Goal: Information Seeking & Learning: Learn about a topic

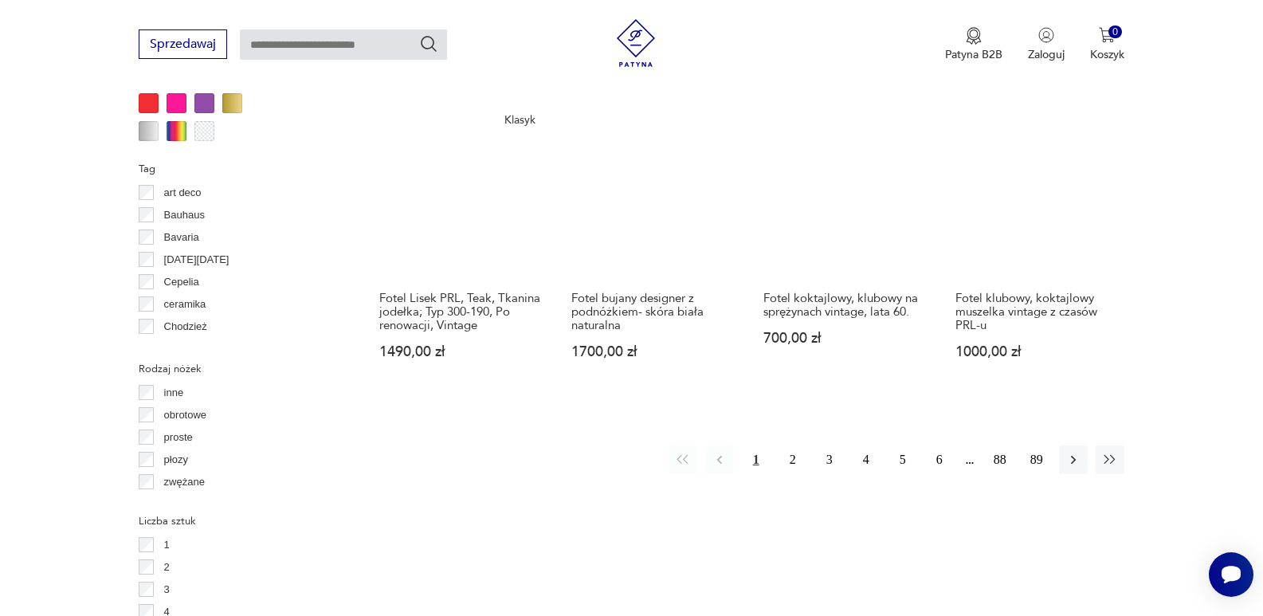
scroll to position [1617, 0]
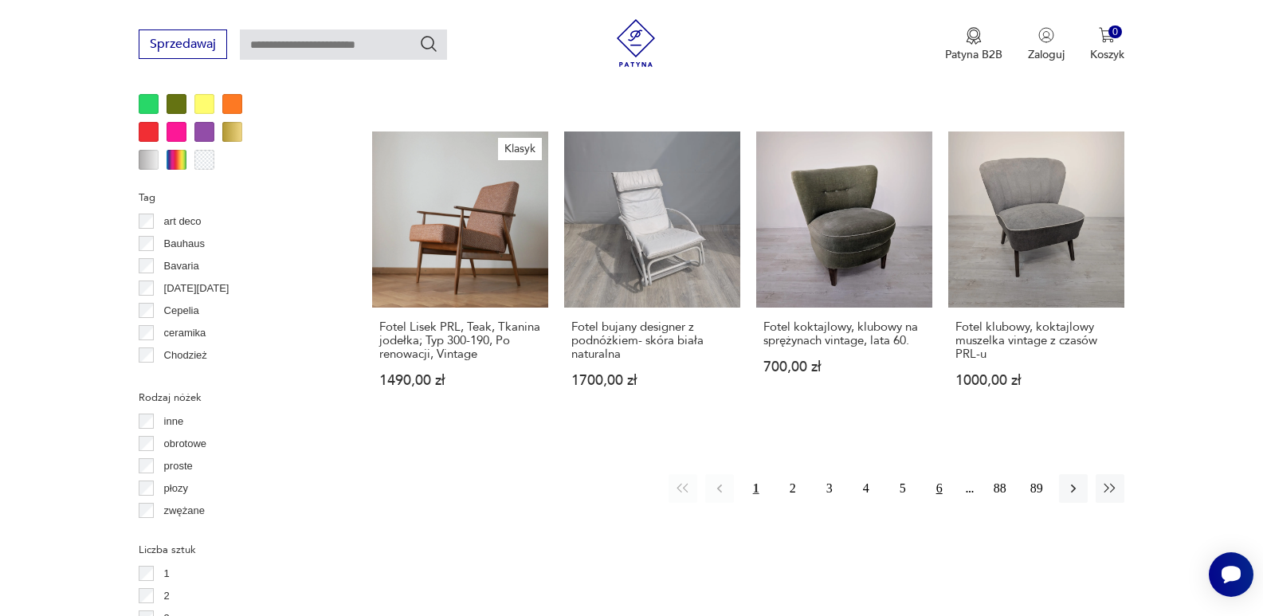
click at [940, 474] on button "6" at bounding box center [939, 488] width 29 height 29
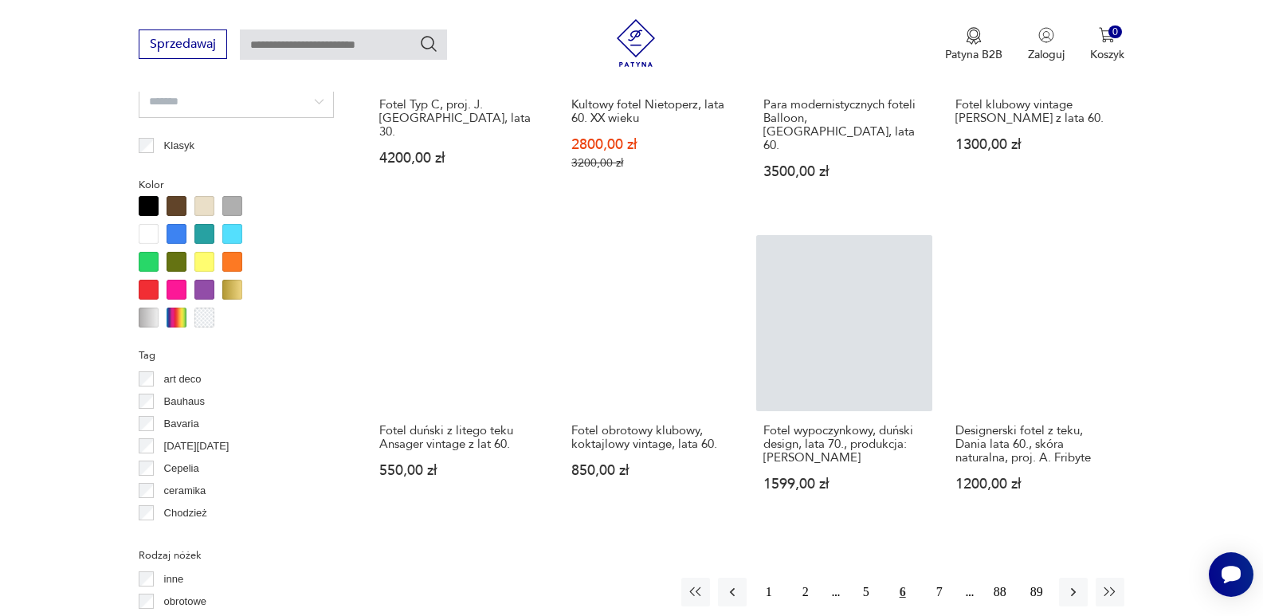
scroll to position [1698, 0]
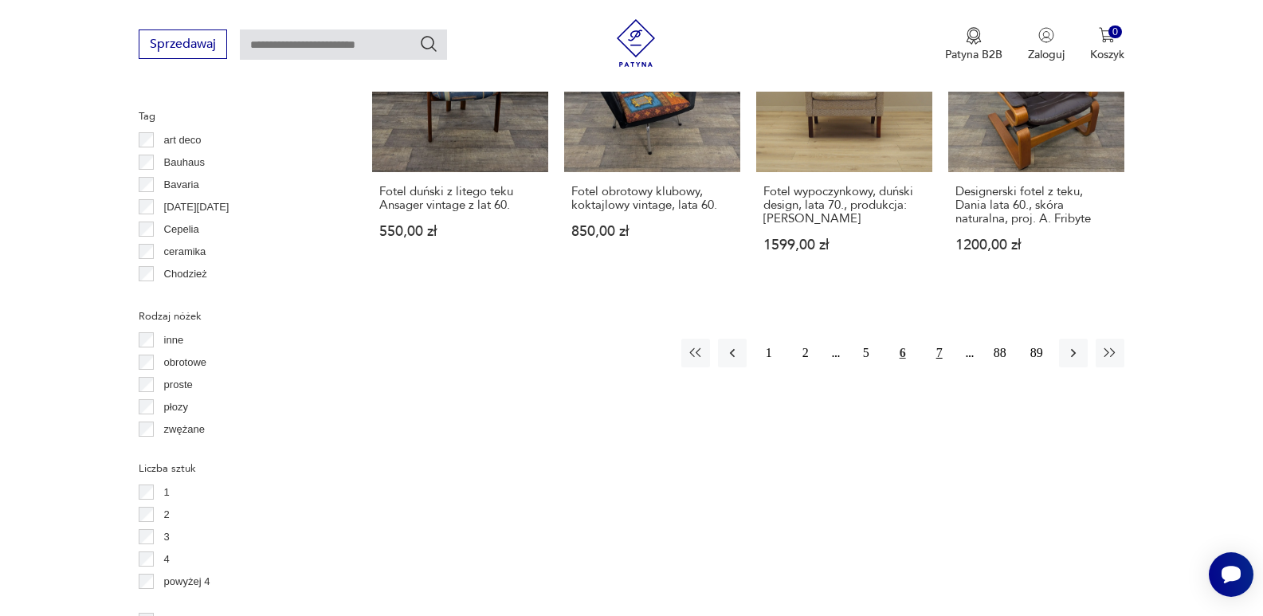
click at [941, 339] on button "7" at bounding box center [939, 353] width 29 height 29
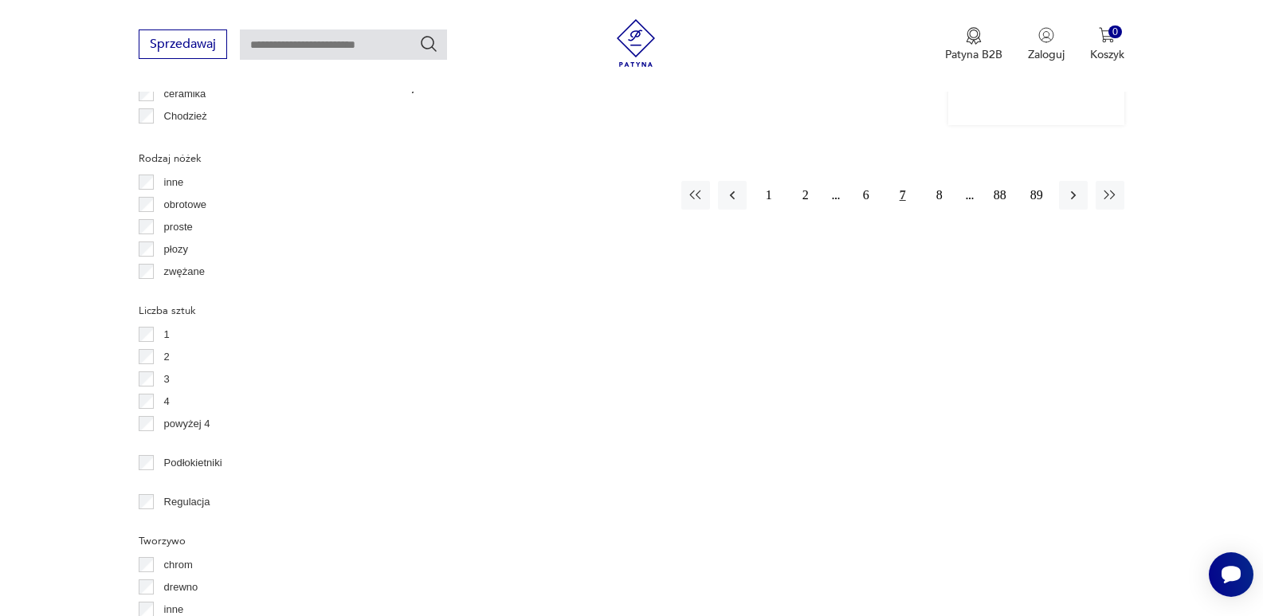
scroll to position [1857, 0]
click at [940, 179] on button "8" at bounding box center [939, 193] width 29 height 29
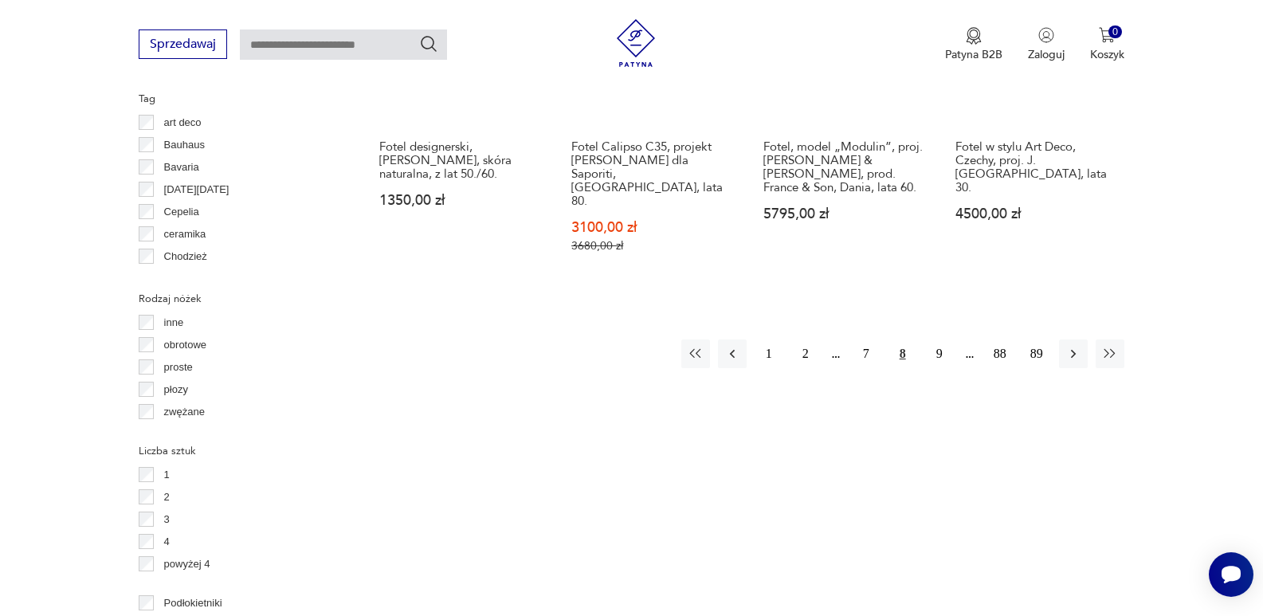
scroll to position [1755, 0]
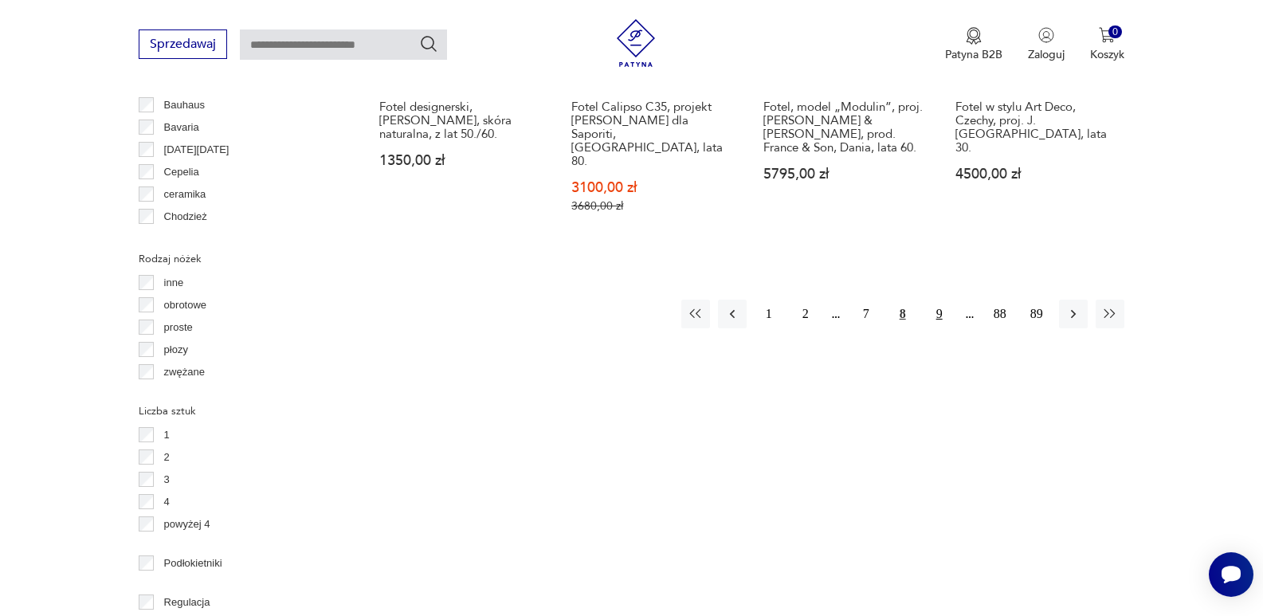
click at [940, 300] on button "9" at bounding box center [939, 314] width 29 height 29
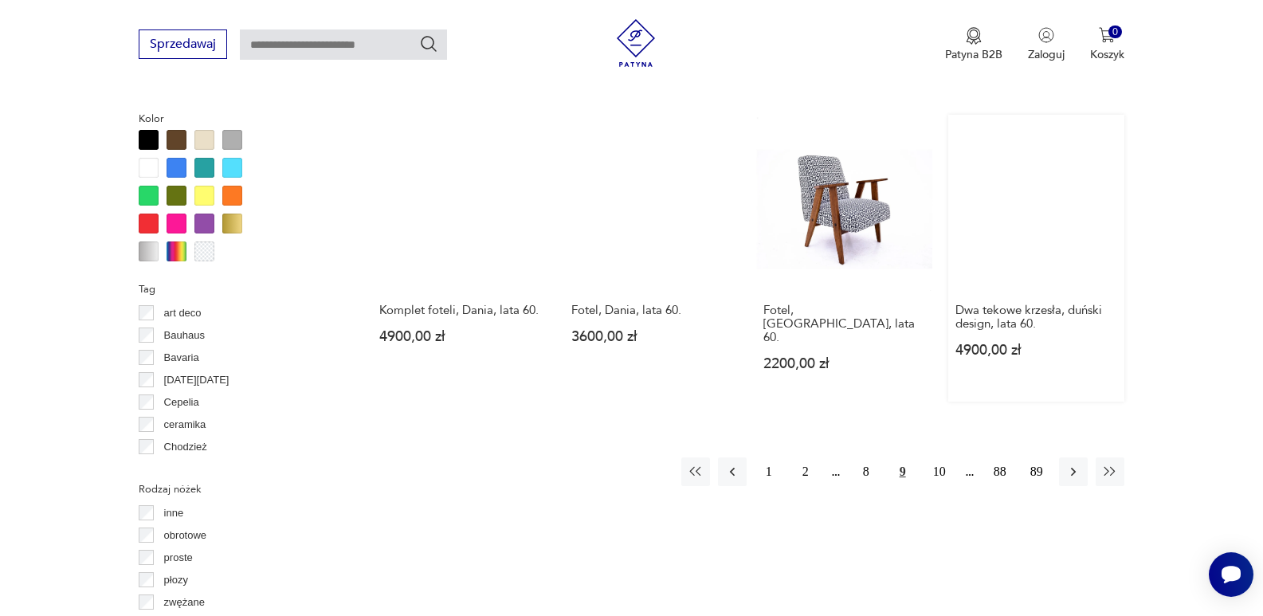
scroll to position [1618, 0]
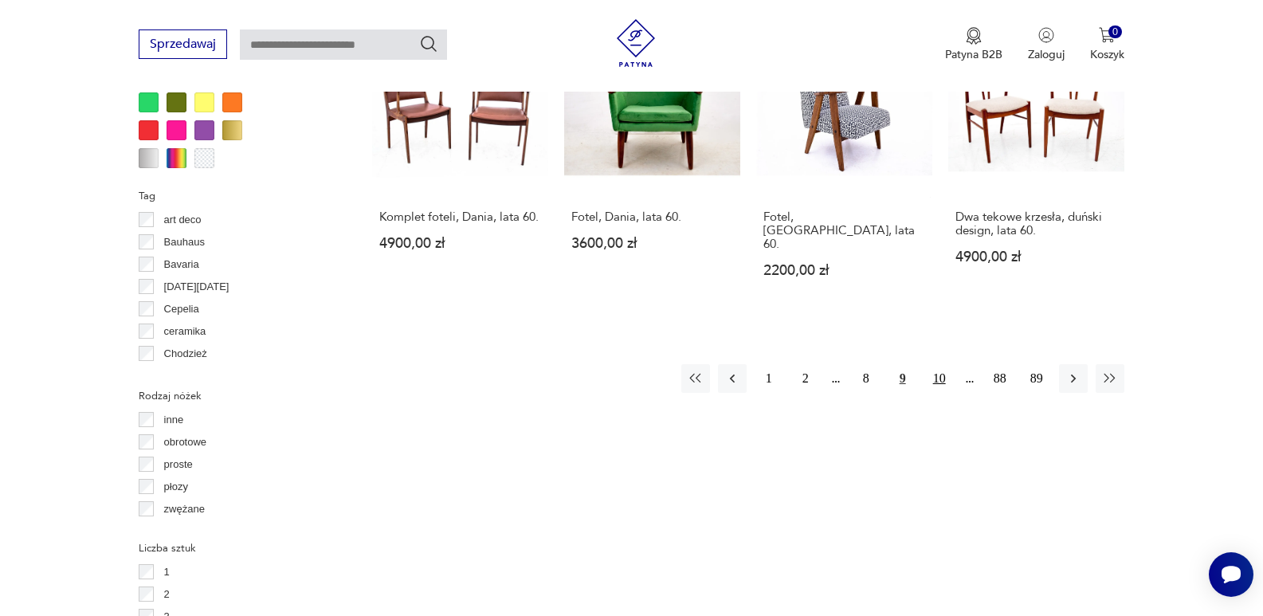
click at [941, 364] on button "10" at bounding box center [939, 378] width 29 height 29
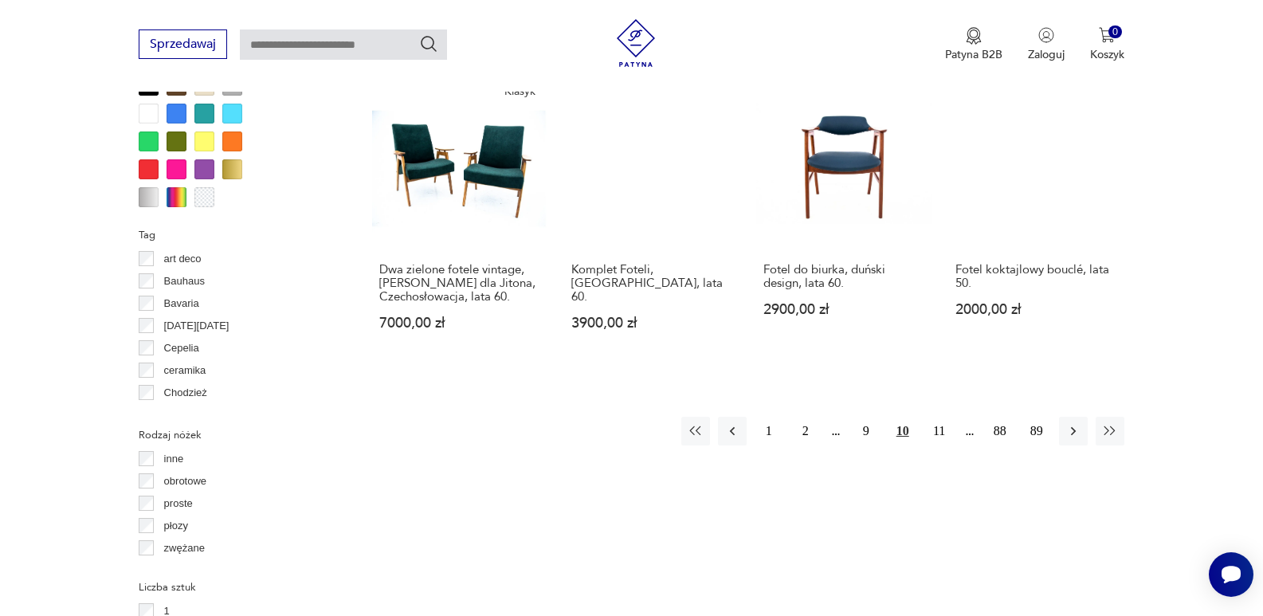
scroll to position [1698, 0]
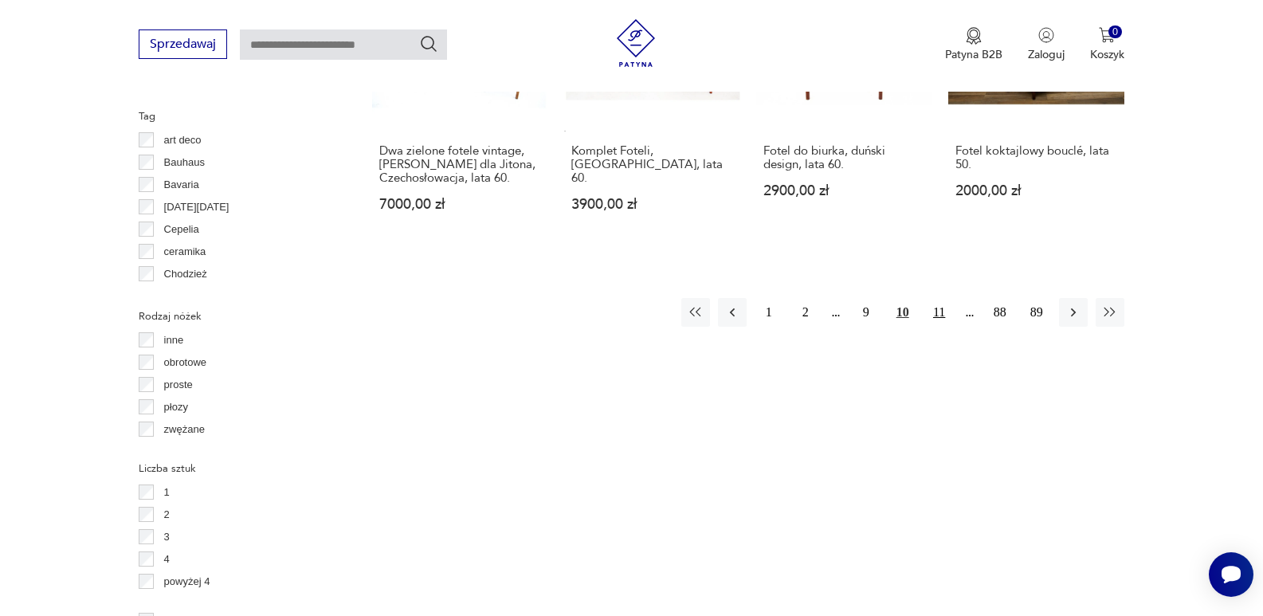
click at [934, 298] on button "11" at bounding box center [939, 312] width 29 height 29
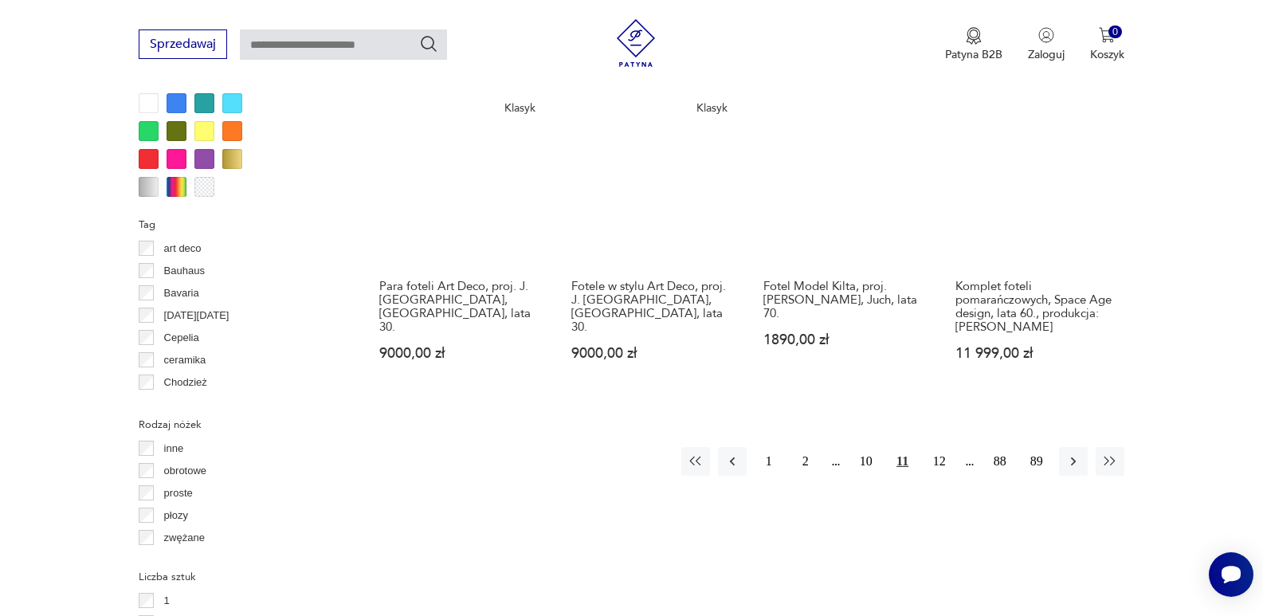
scroll to position [1618, 0]
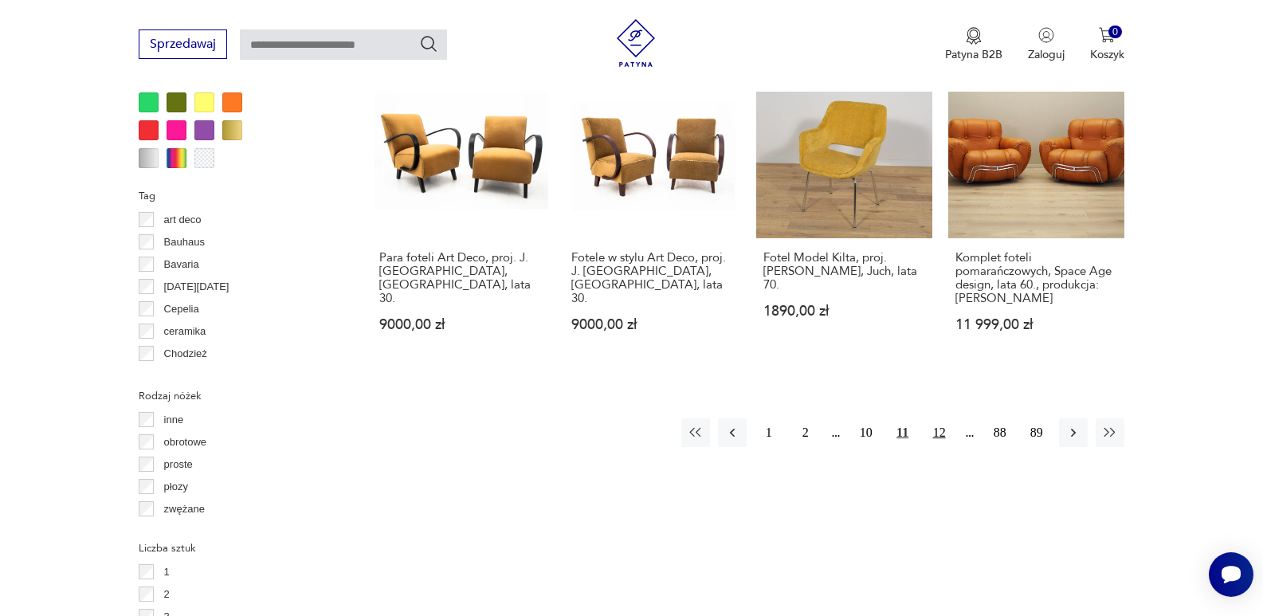
click at [948, 419] on button "12" at bounding box center [939, 432] width 29 height 29
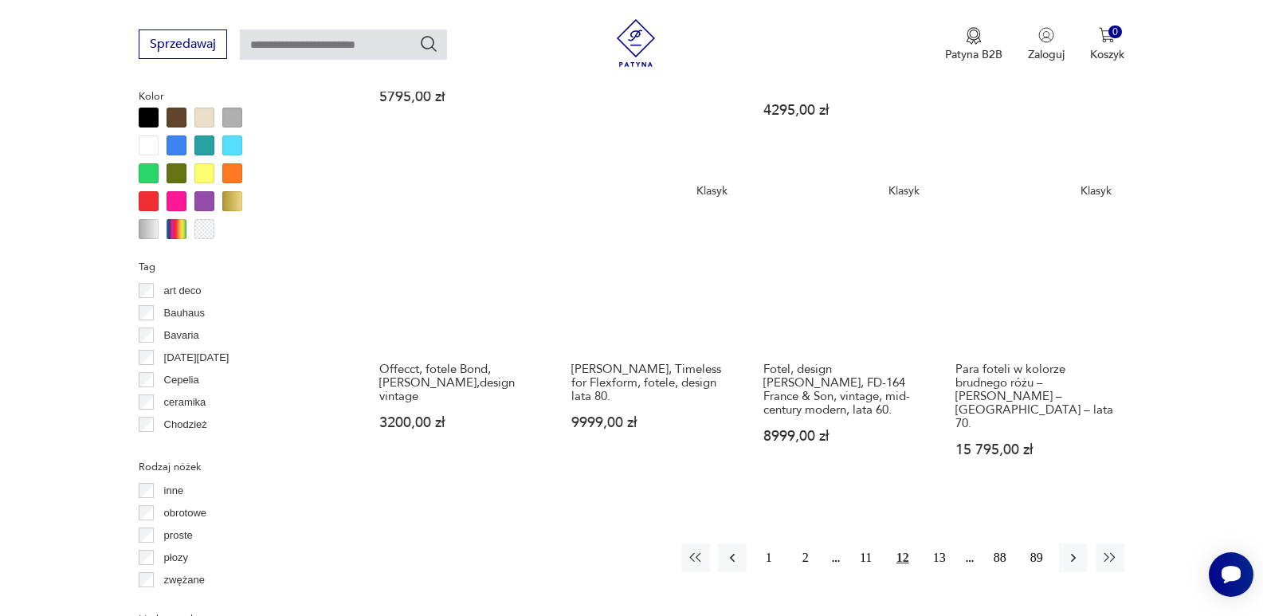
scroll to position [1698, 0]
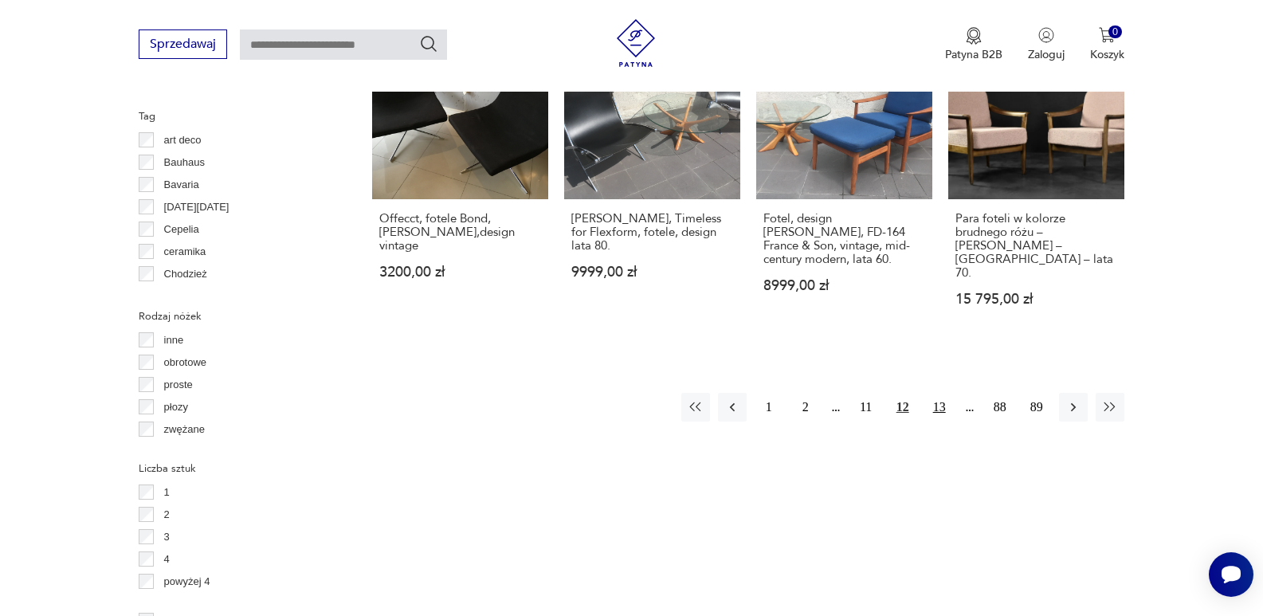
click at [940, 393] on button "13" at bounding box center [939, 407] width 29 height 29
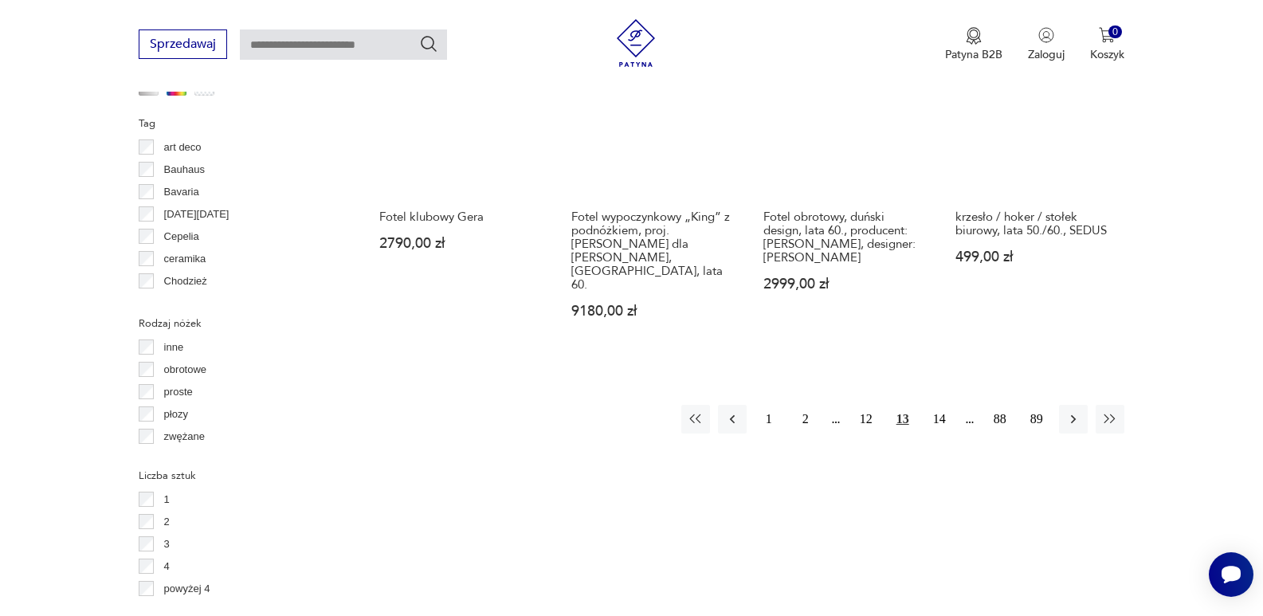
scroll to position [1699, 0]
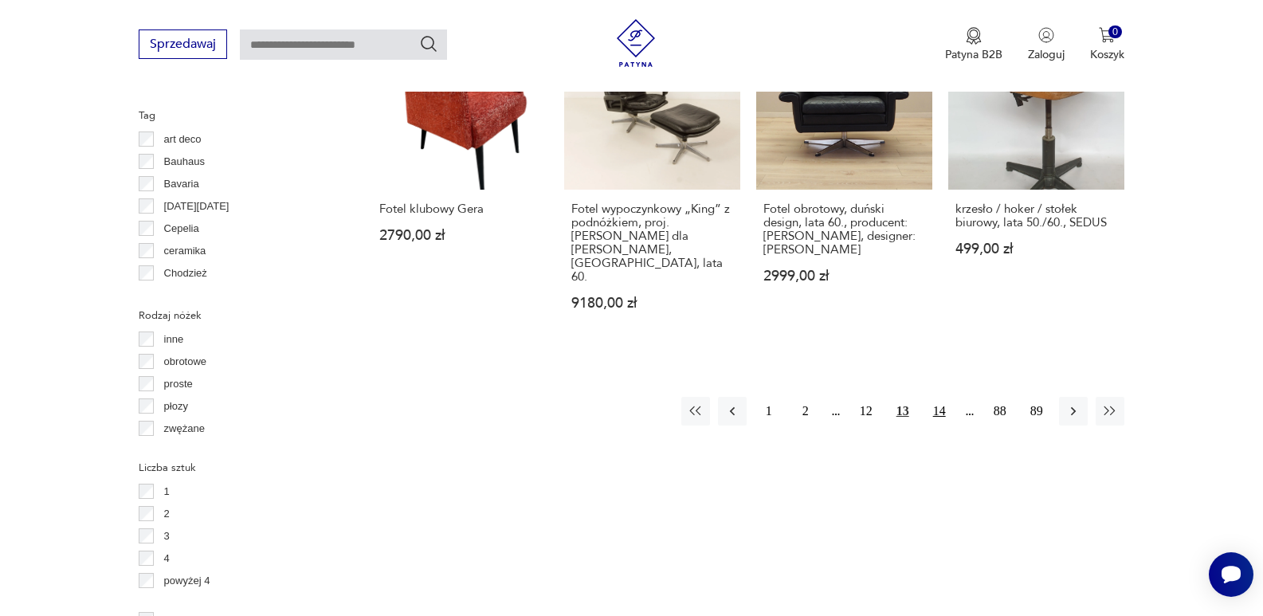
click at [937, 397] on button "14" at bounding box center [939, 411] width 29 height 29
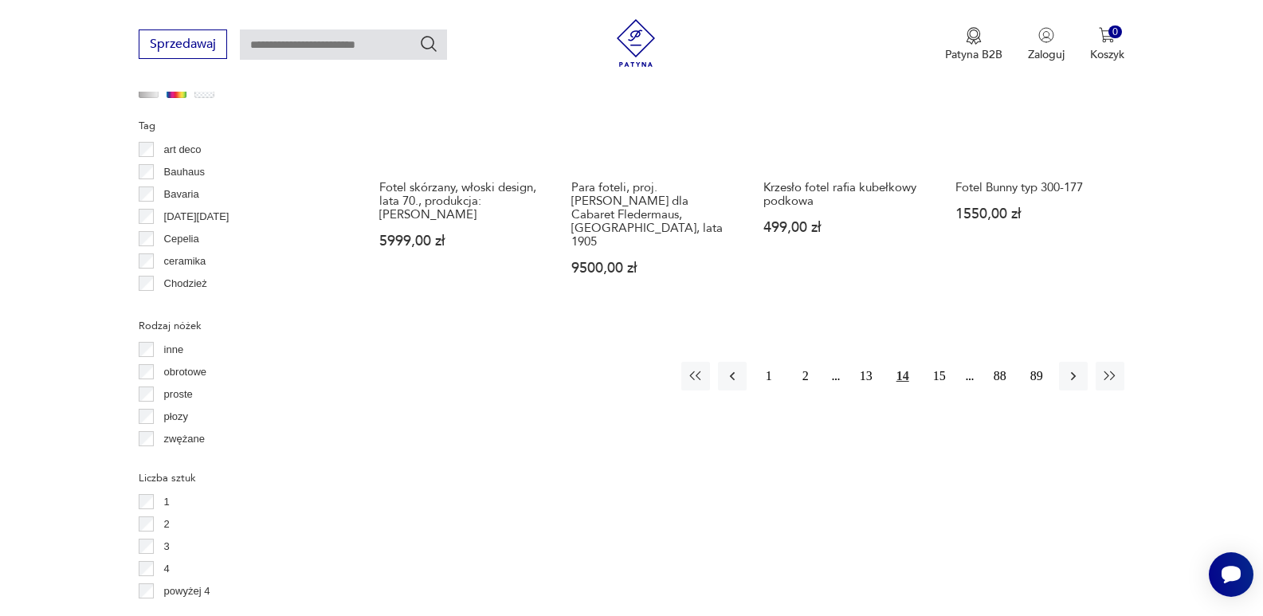
scroll to position [1698, 0]
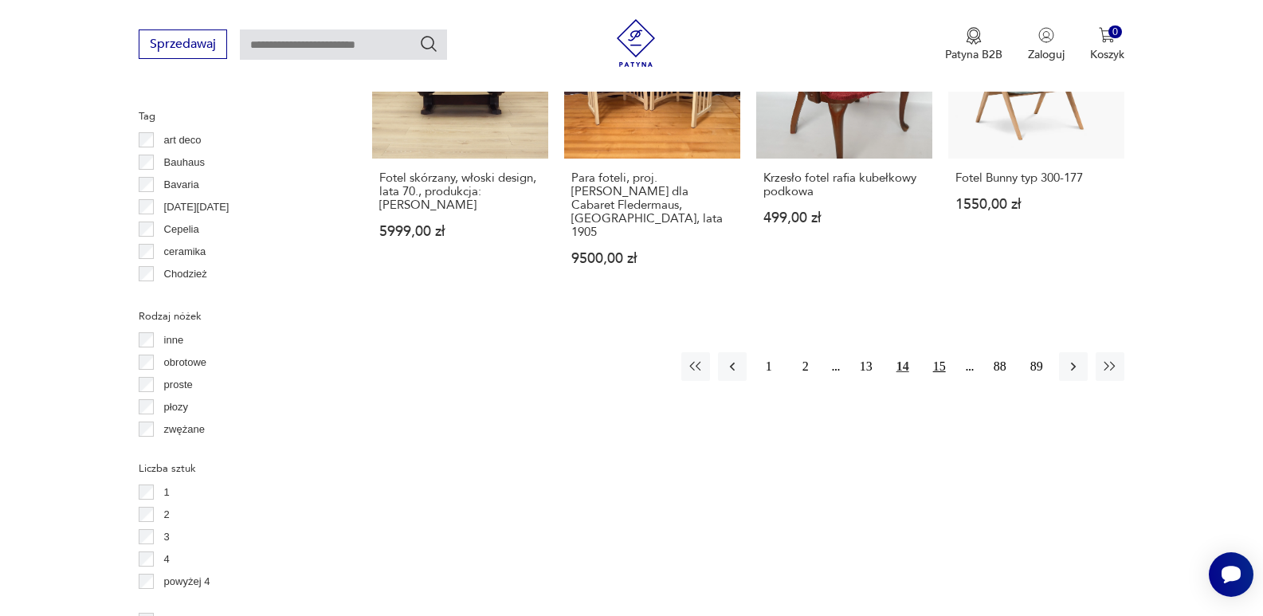
click at [940, 352] on button "15" at bounding box center [939, 366] width 29 height 29
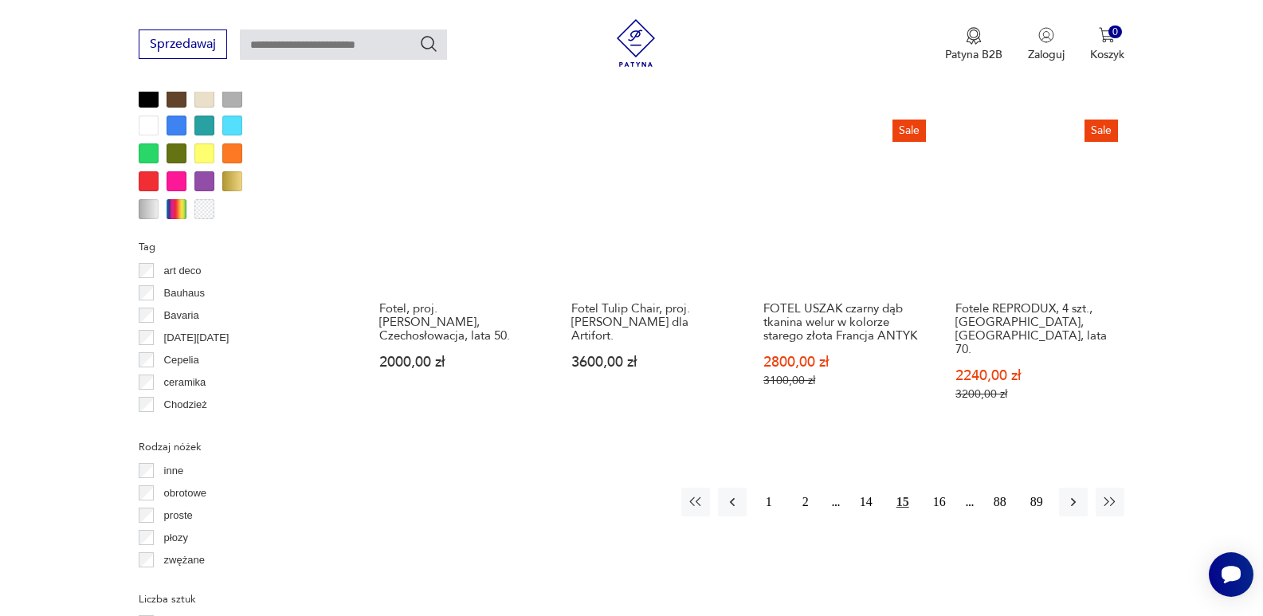
scroll to position [1539, 0]
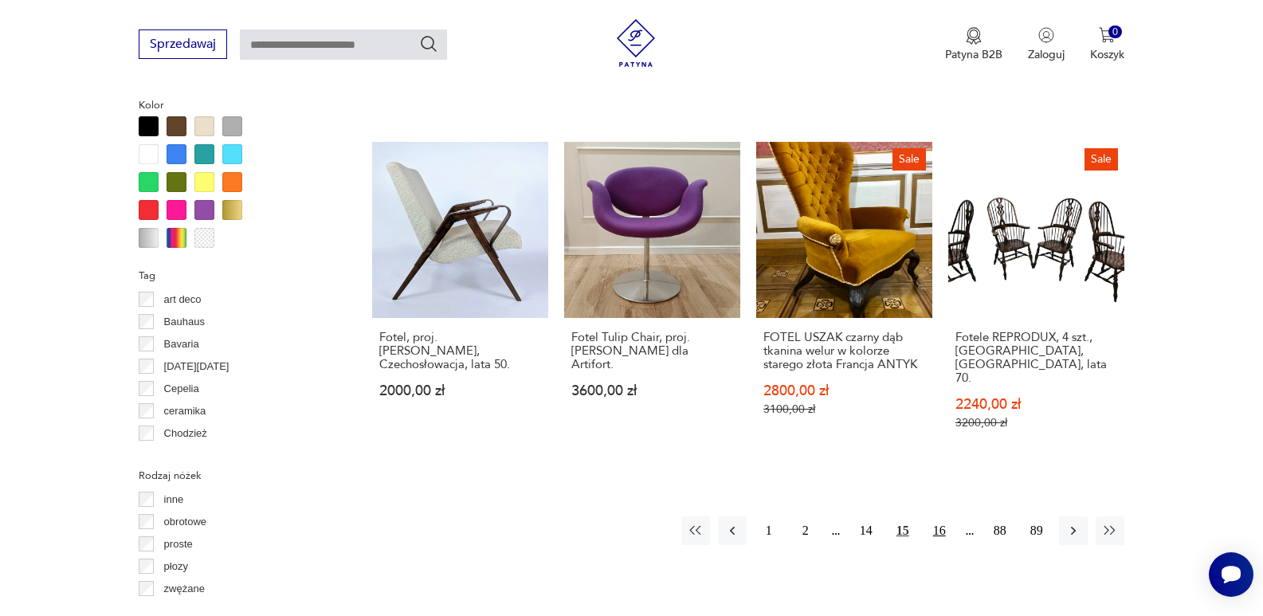
click at [939, 516] on button "16" at bounding box center [939, 530] width 29 height 29
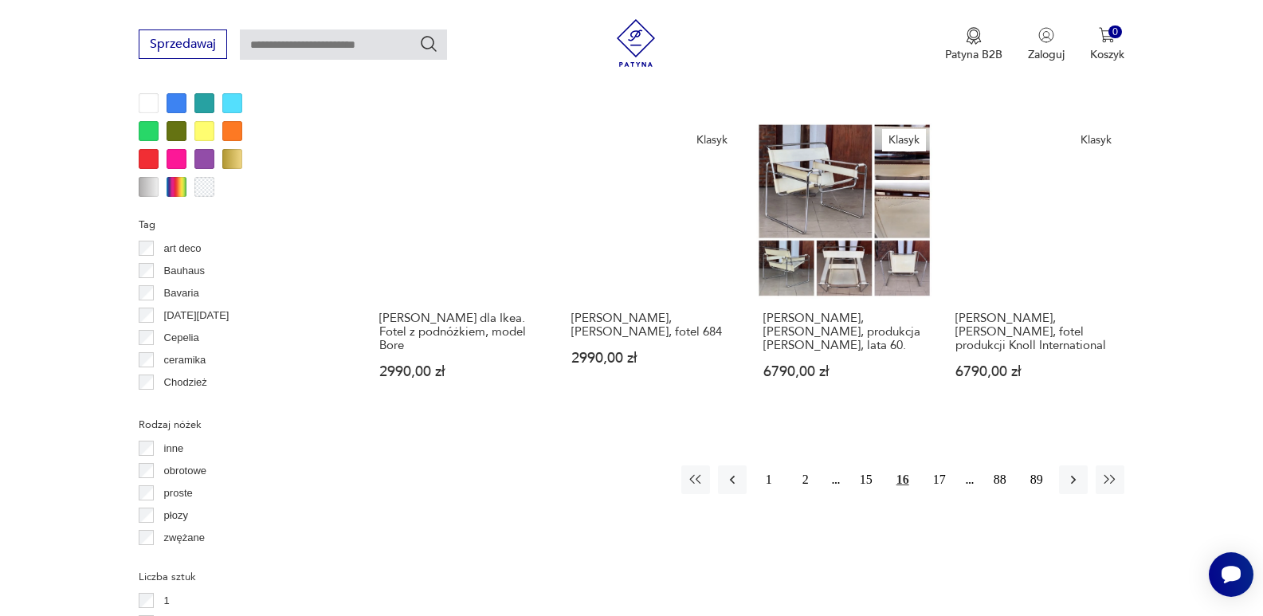
scroll to position [1618, 0]
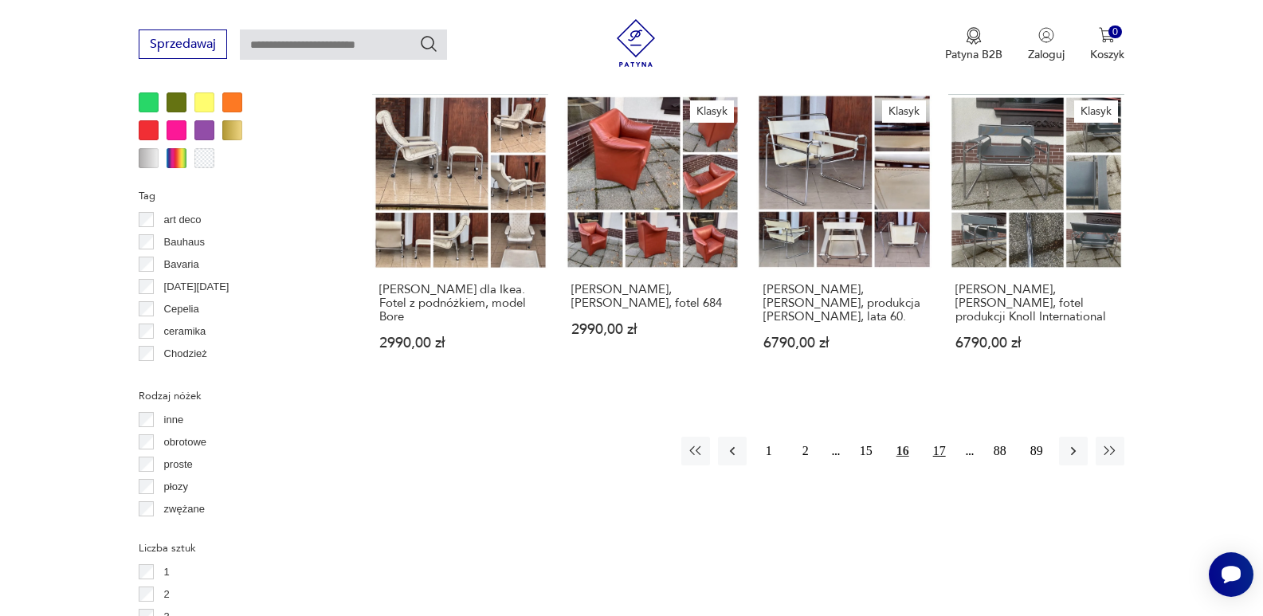
click at [938, 437] on button "17" at bounding box center [939, 451] width 29 height 29
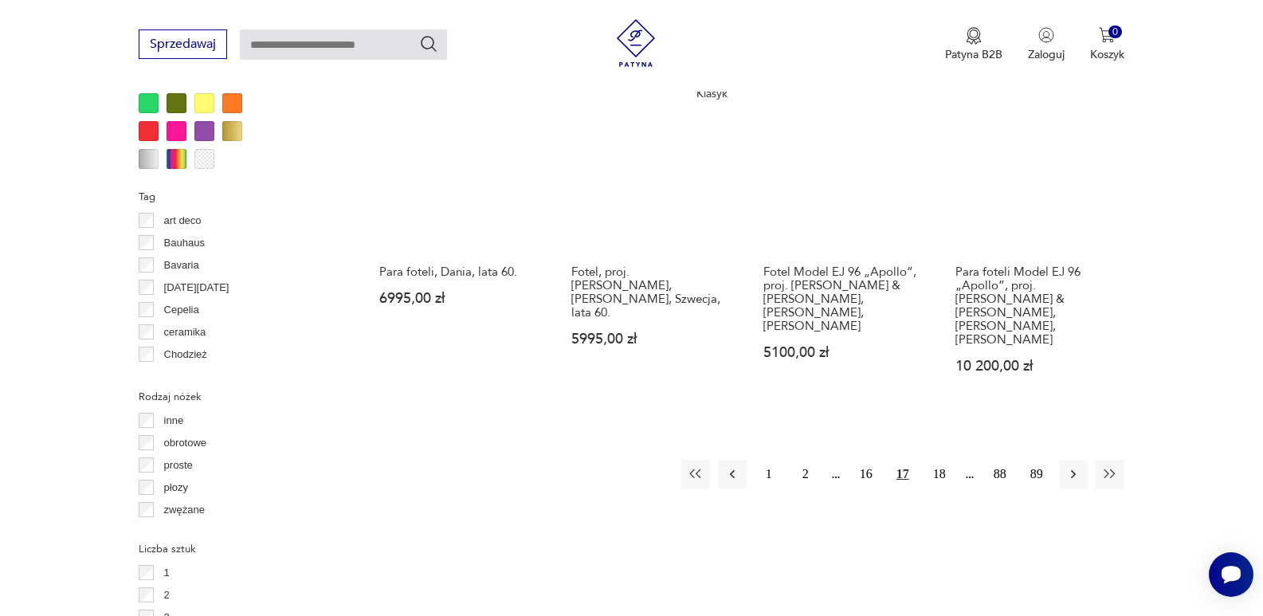
scroll to position [1618, 0]
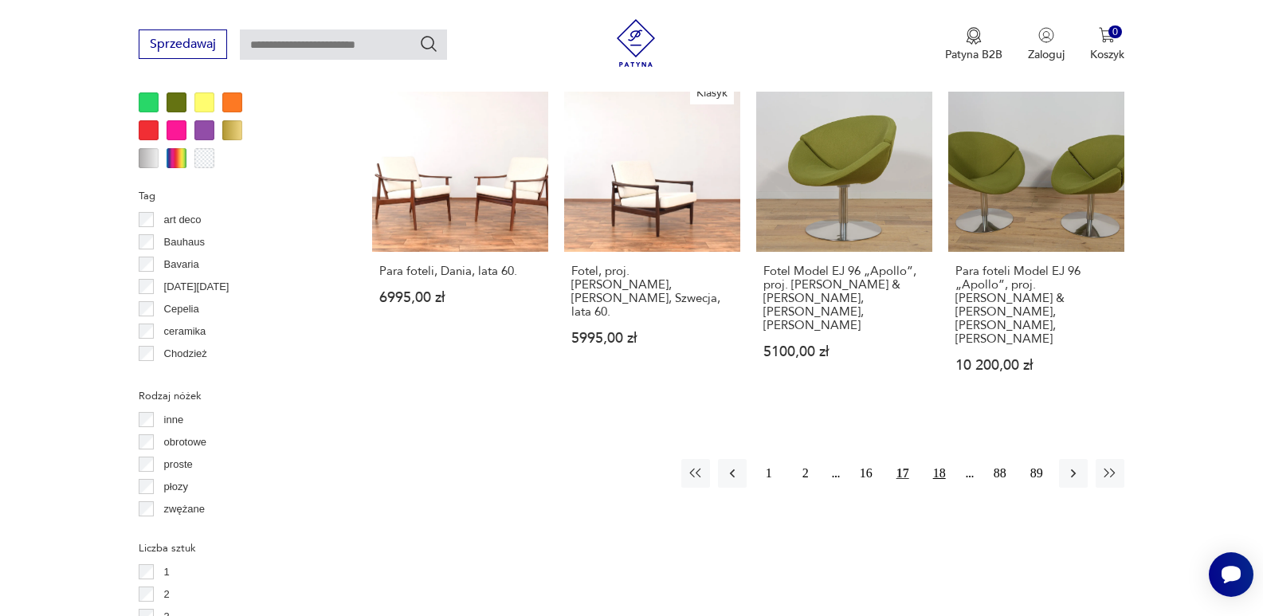
click at [938, 459] on button "18" at bounding box center [939, 473] width 29 height 29
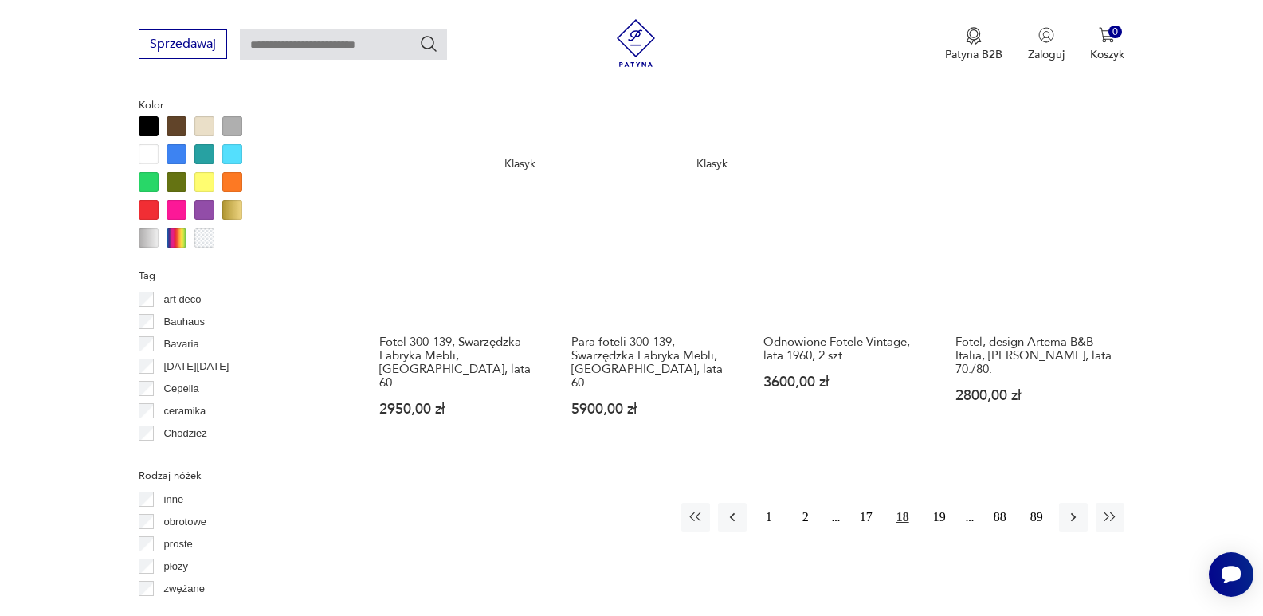
scroll to position [1618, 0]
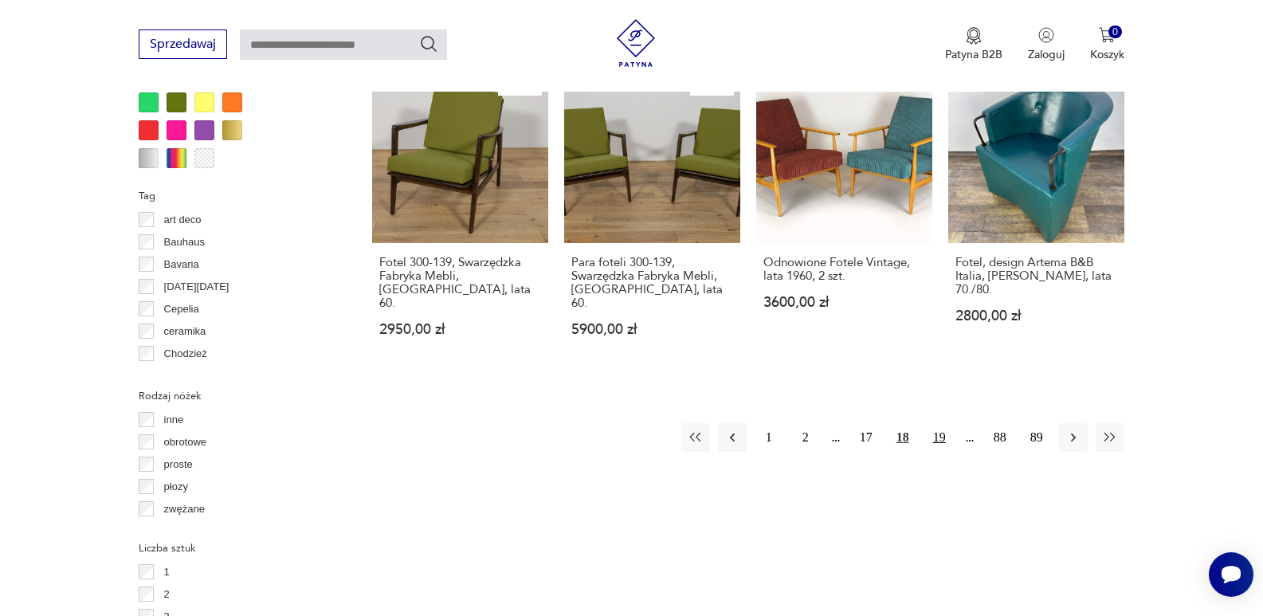
click at [939, 423] on button "19" at bounding box center [939, 437] width 29 height 29
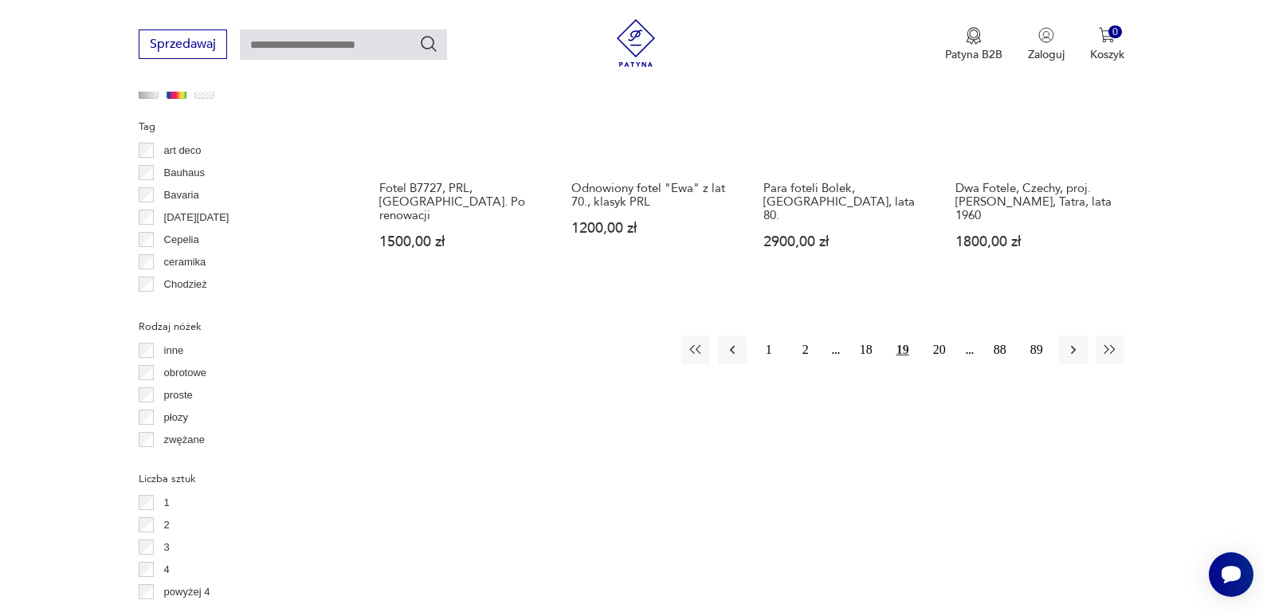
scroll to position [1698, 0]
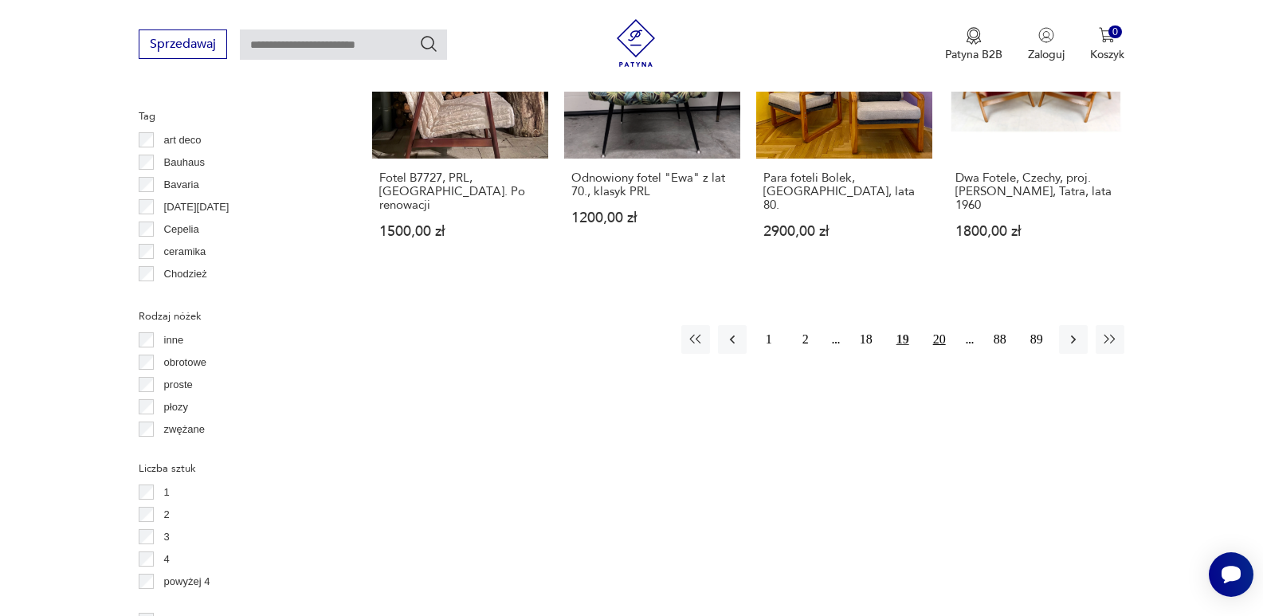
click at [943, 325] on button "20" at bounding box center [939, 339] width 29 height 29
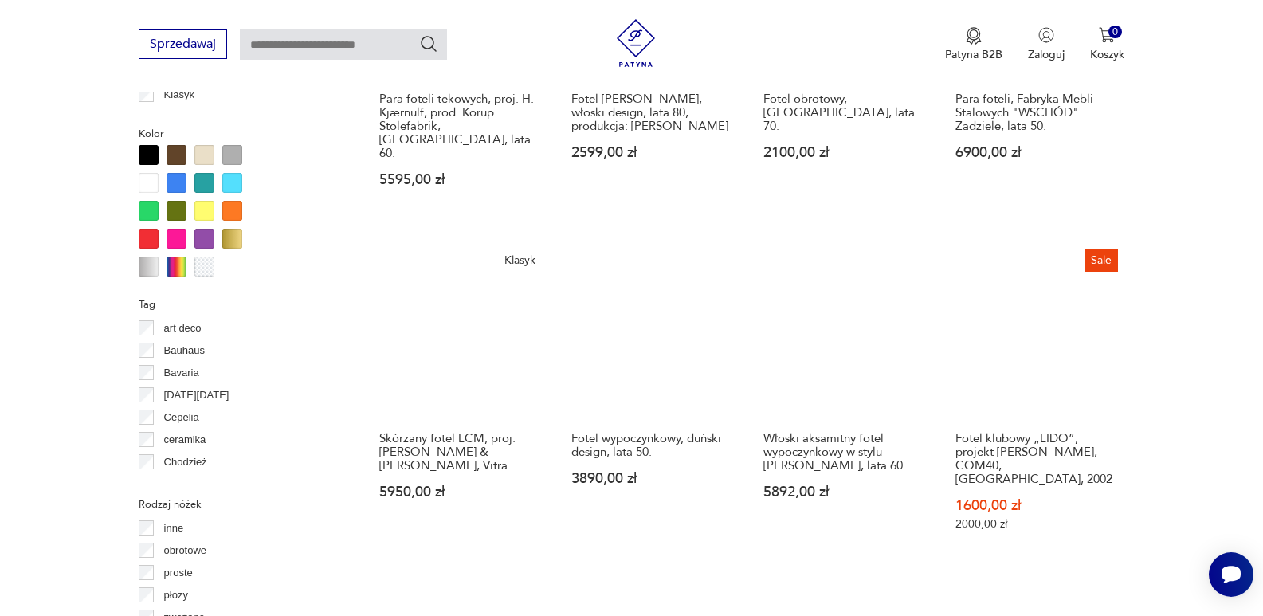
scroll to position [1539, 0]
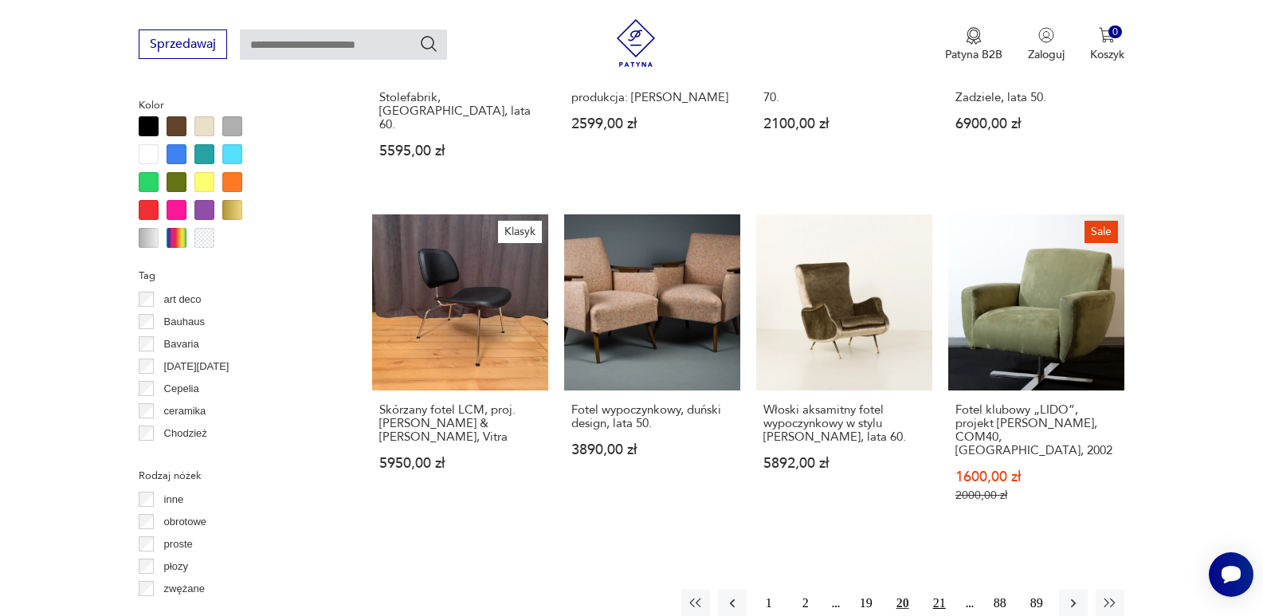
click at [939, 589] on button "21" at bounding box center [939, 603] width 29 height 29
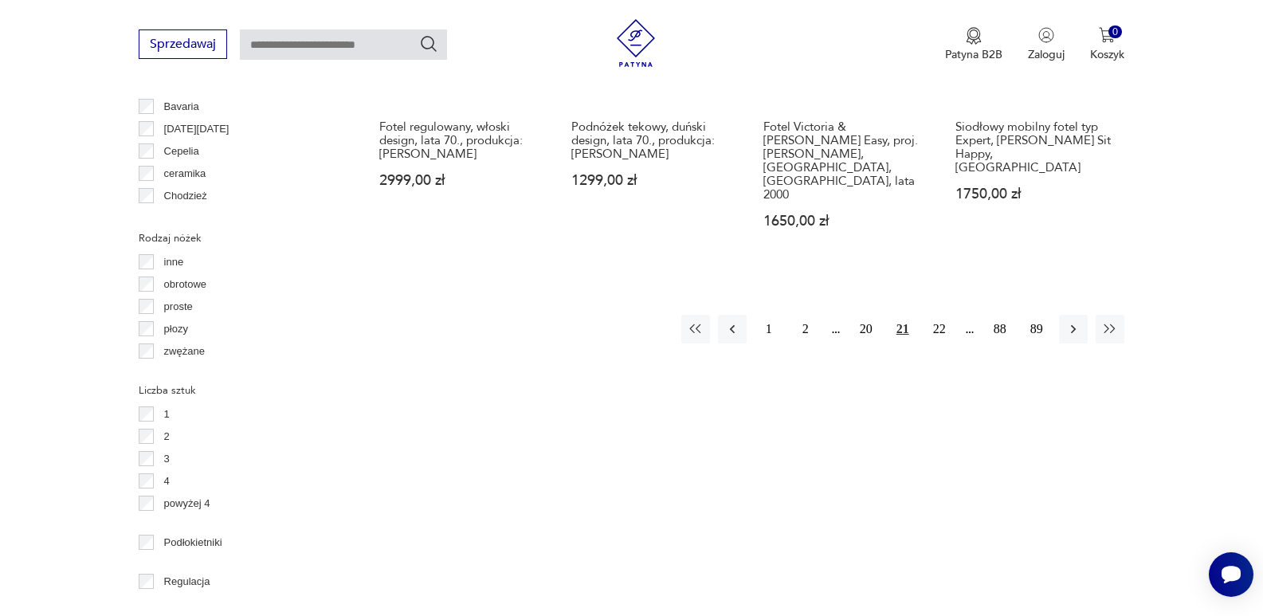
scroll to position [1778, 0]
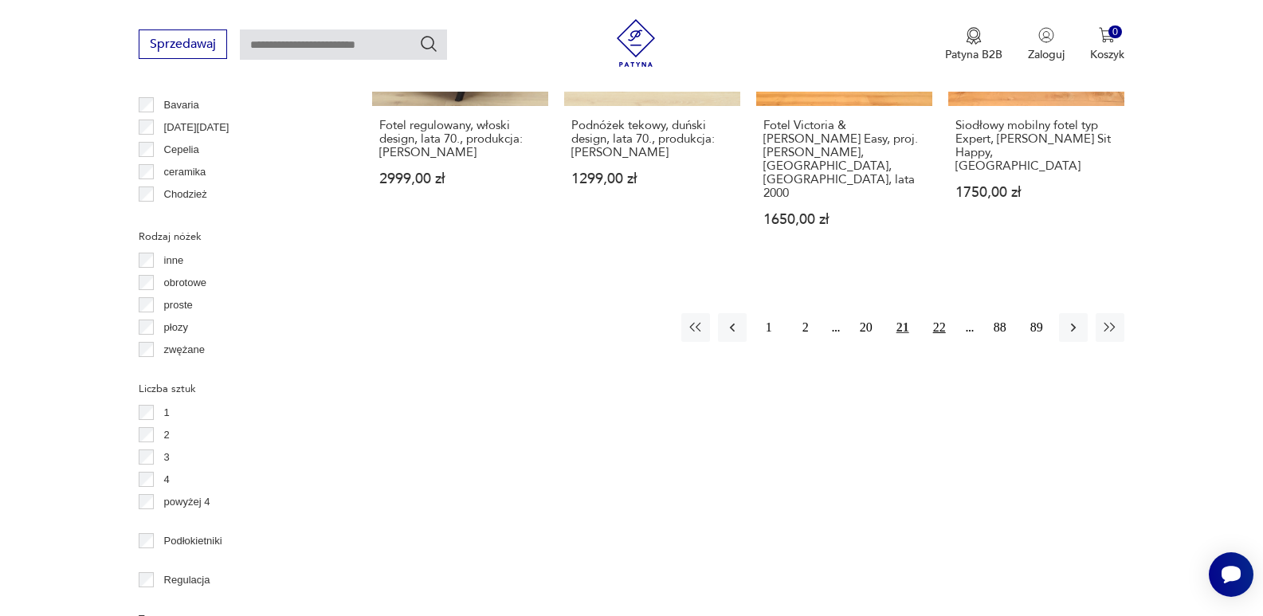
click at [939, 313] on button "22" at bounding box center [939, 327] width 29 height 29
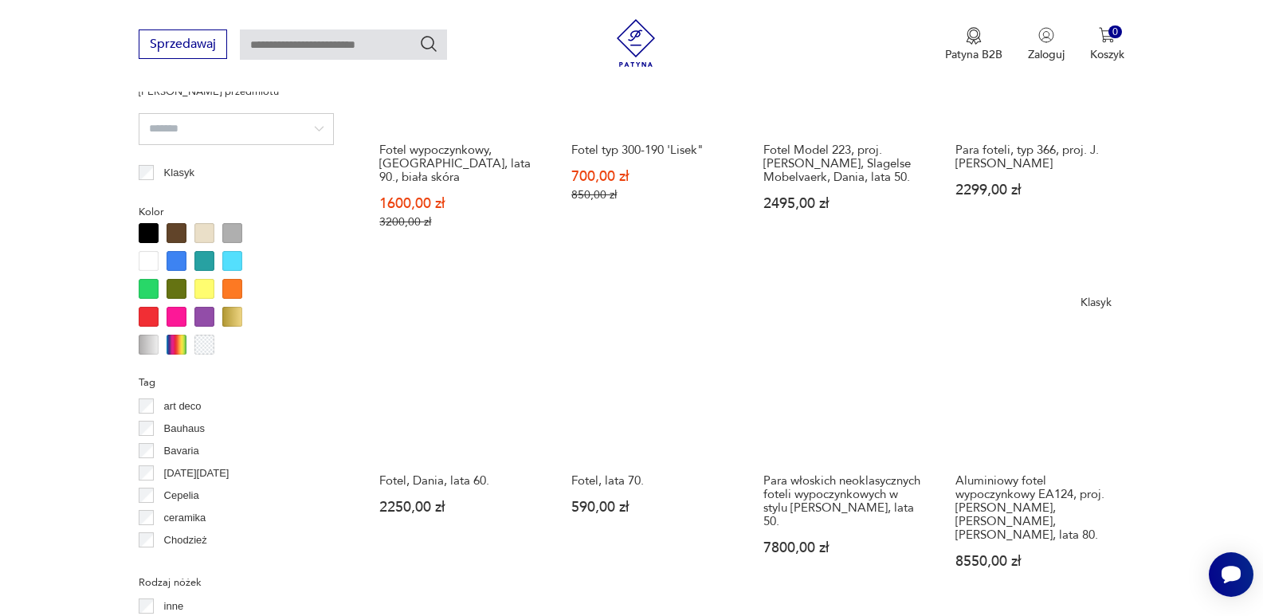
scroll to position [1857, 0]
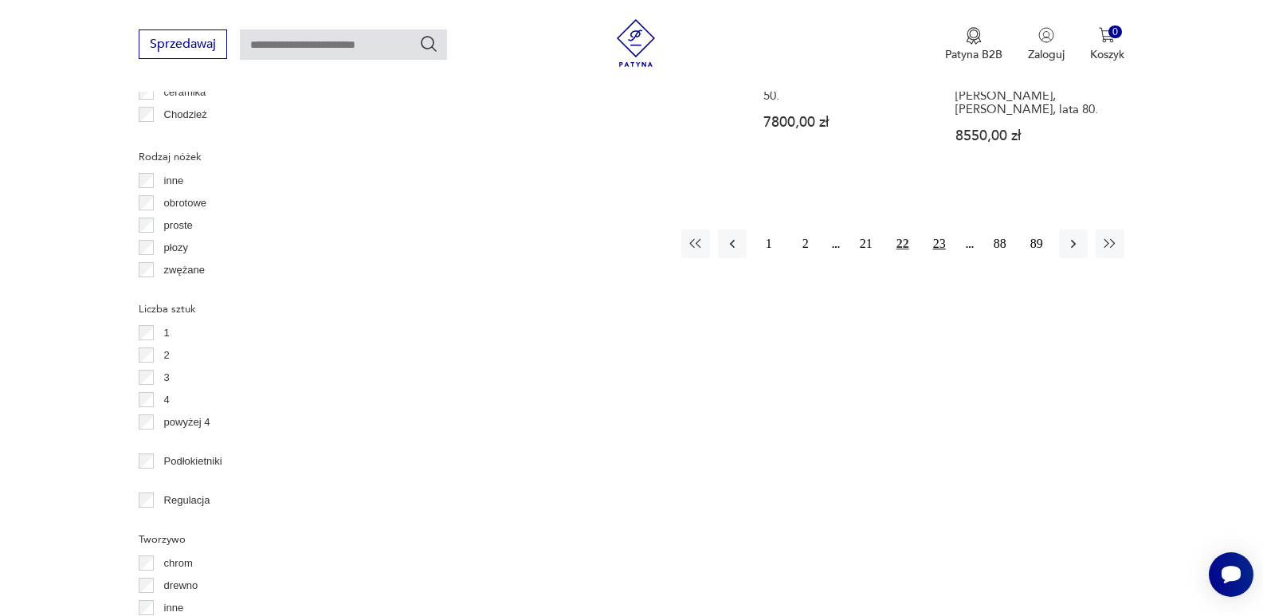
click at [943, 229] on button "23" at bounding box center [939, 243] width 29 height 29
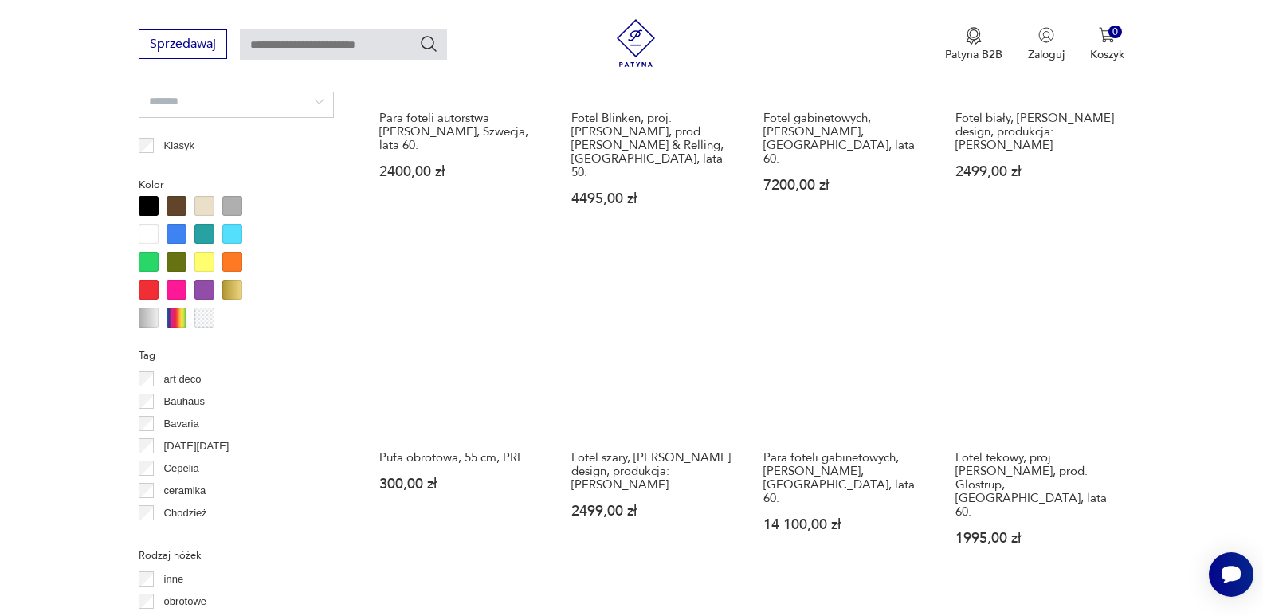
scroll to position [1539, 0]
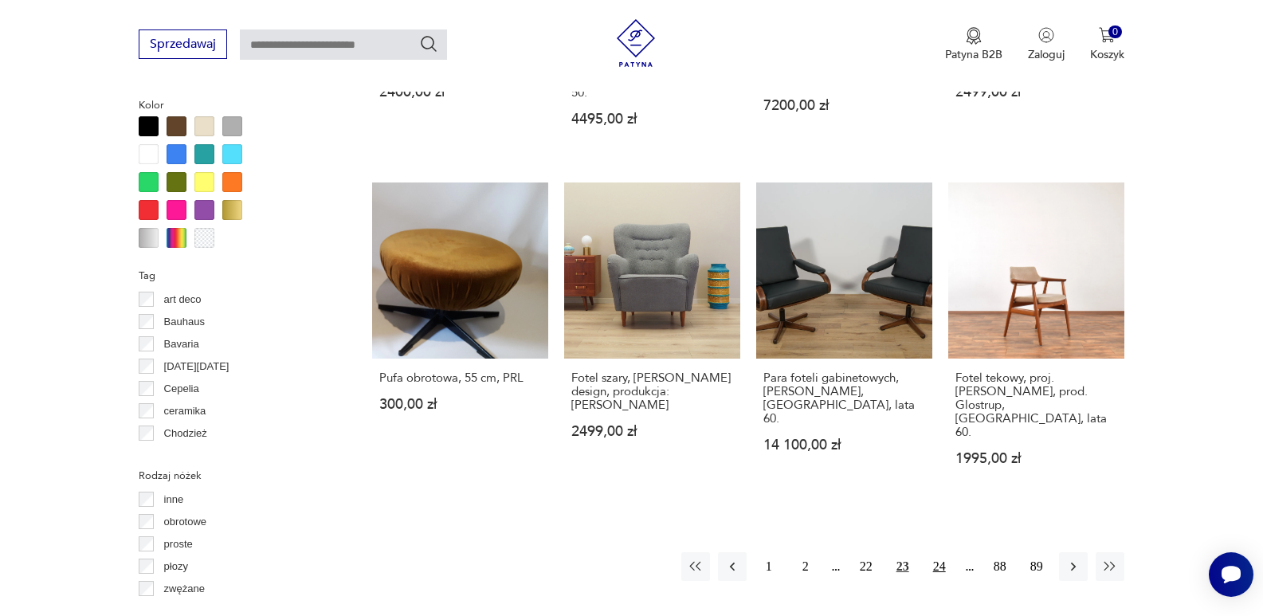
click at [933, 552] on button "24" at bounding box center [939, 566] width 29 height 29
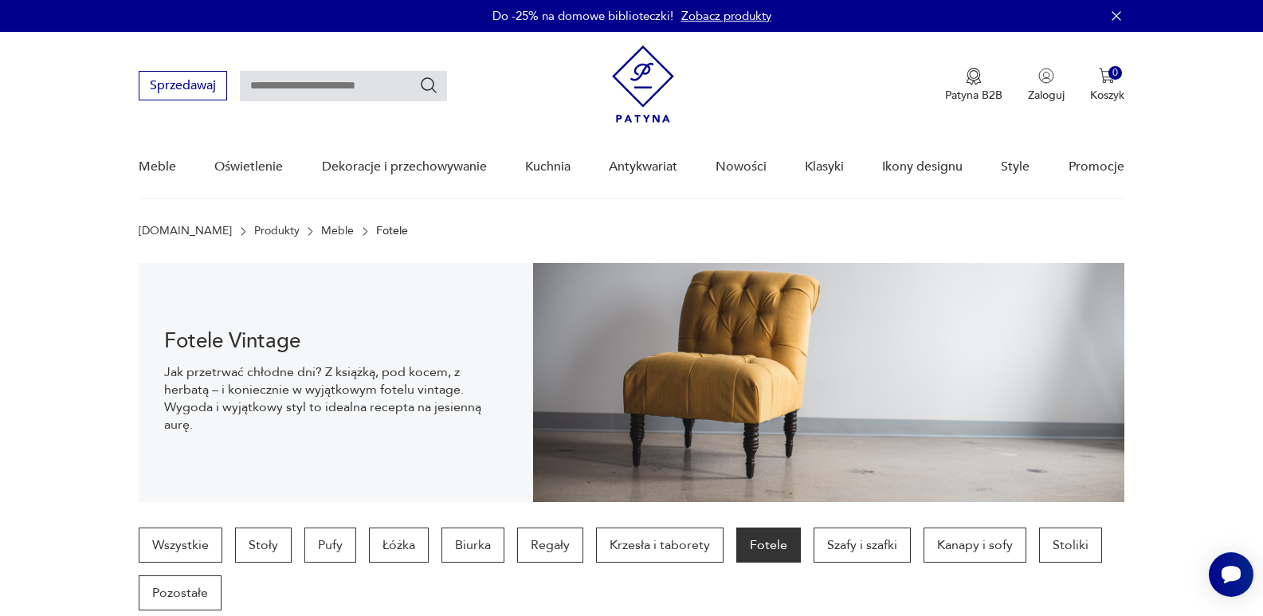
click at [363, 85] on input "text" at bounding box center [343, 86] width 207 height 30
type input "**********"
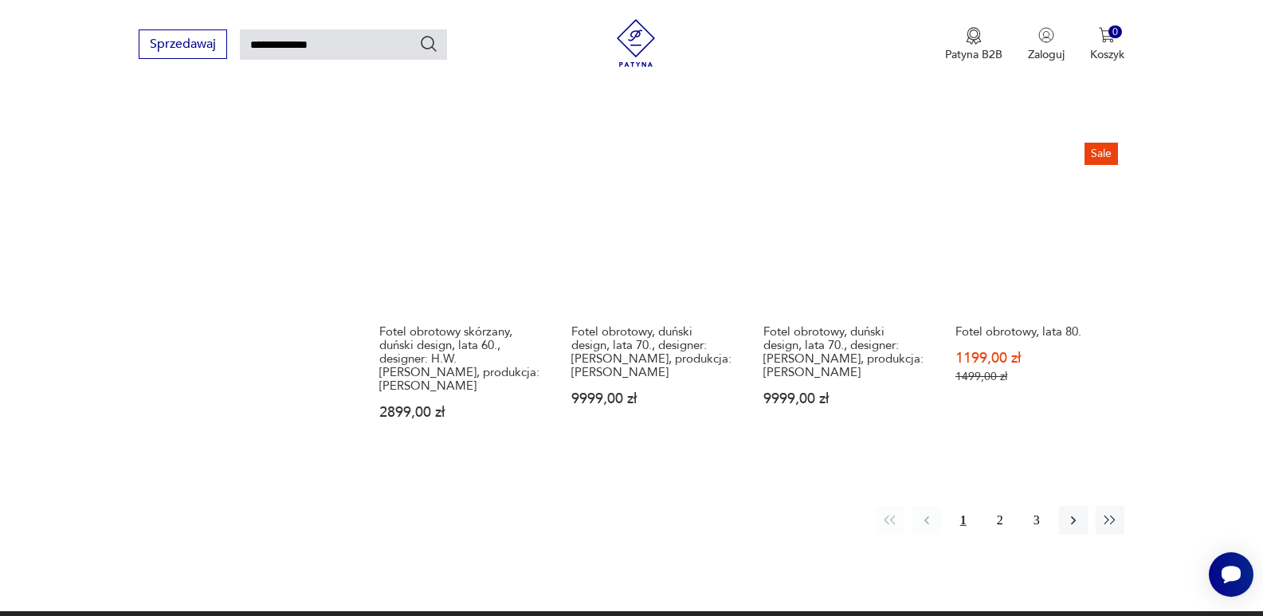
scroll to position [1252, 0]
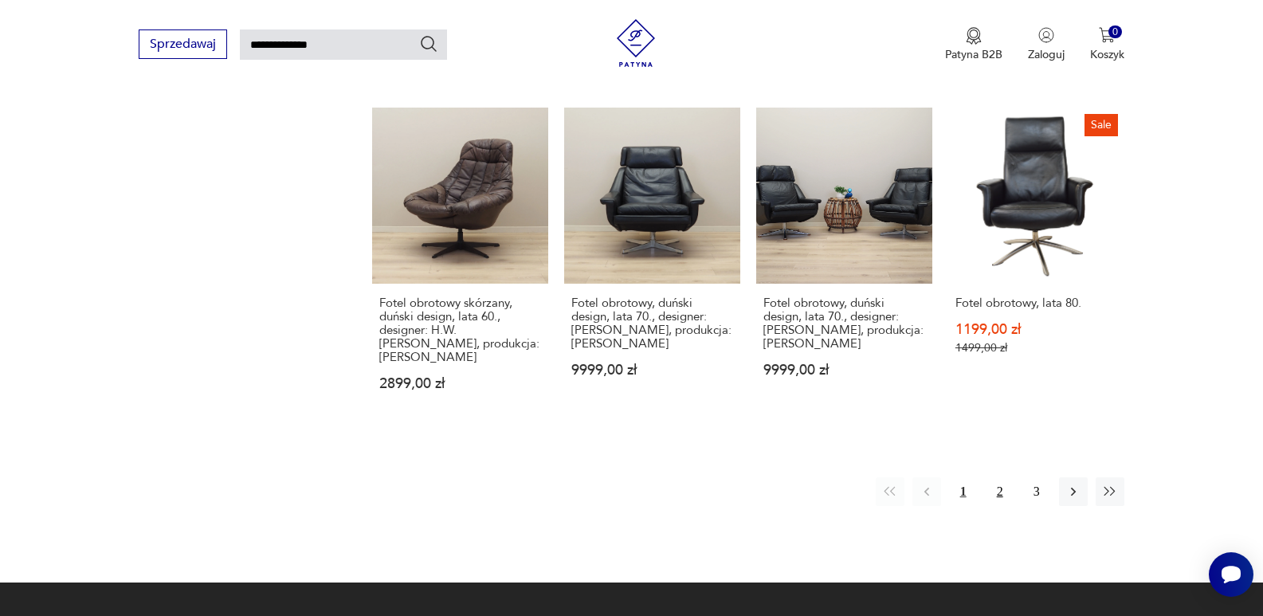
click at [997, 477] on button "2" at bounding box center [1000, 491] width 29 height 29
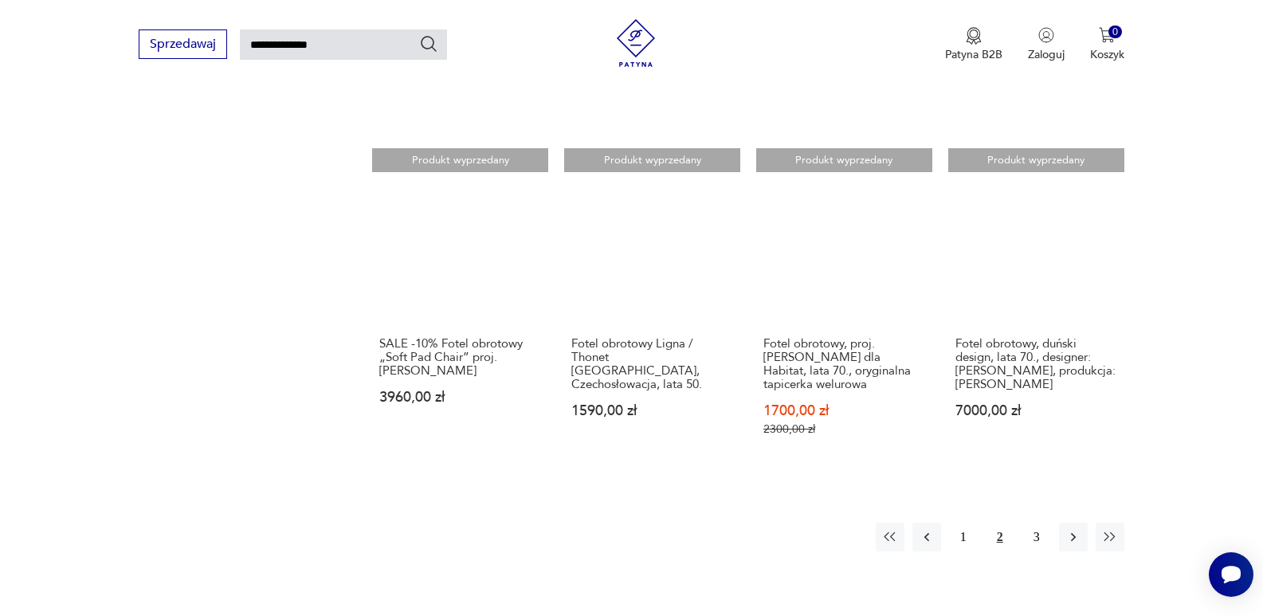
scroll to position [1172, 0]
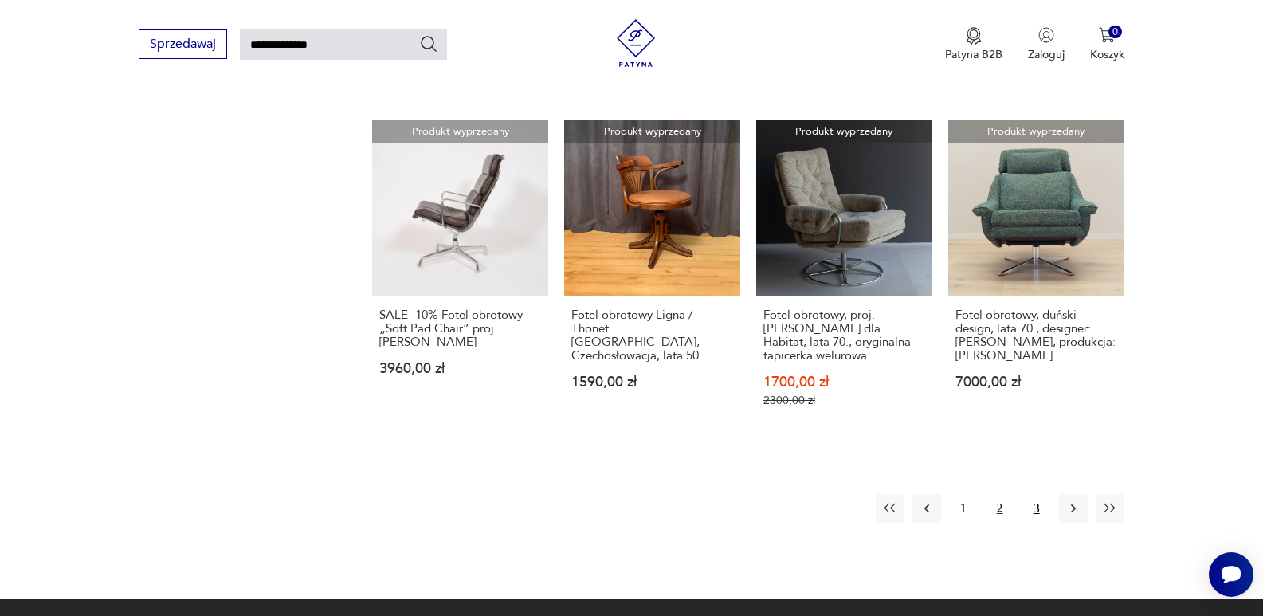
click at [1036, 495] on button "3" at bounding box center [1036, 508] width 29 height 29
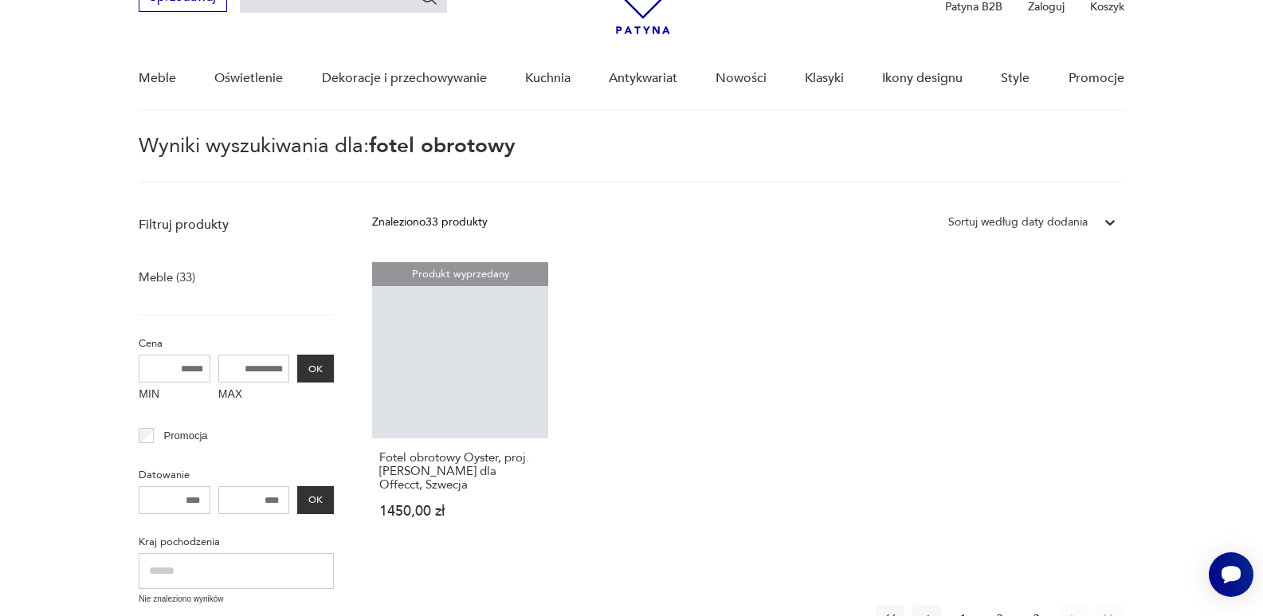
scroll to position [57, 0]
